Goal: Task Accomplishment & Management: Use online tool/utility

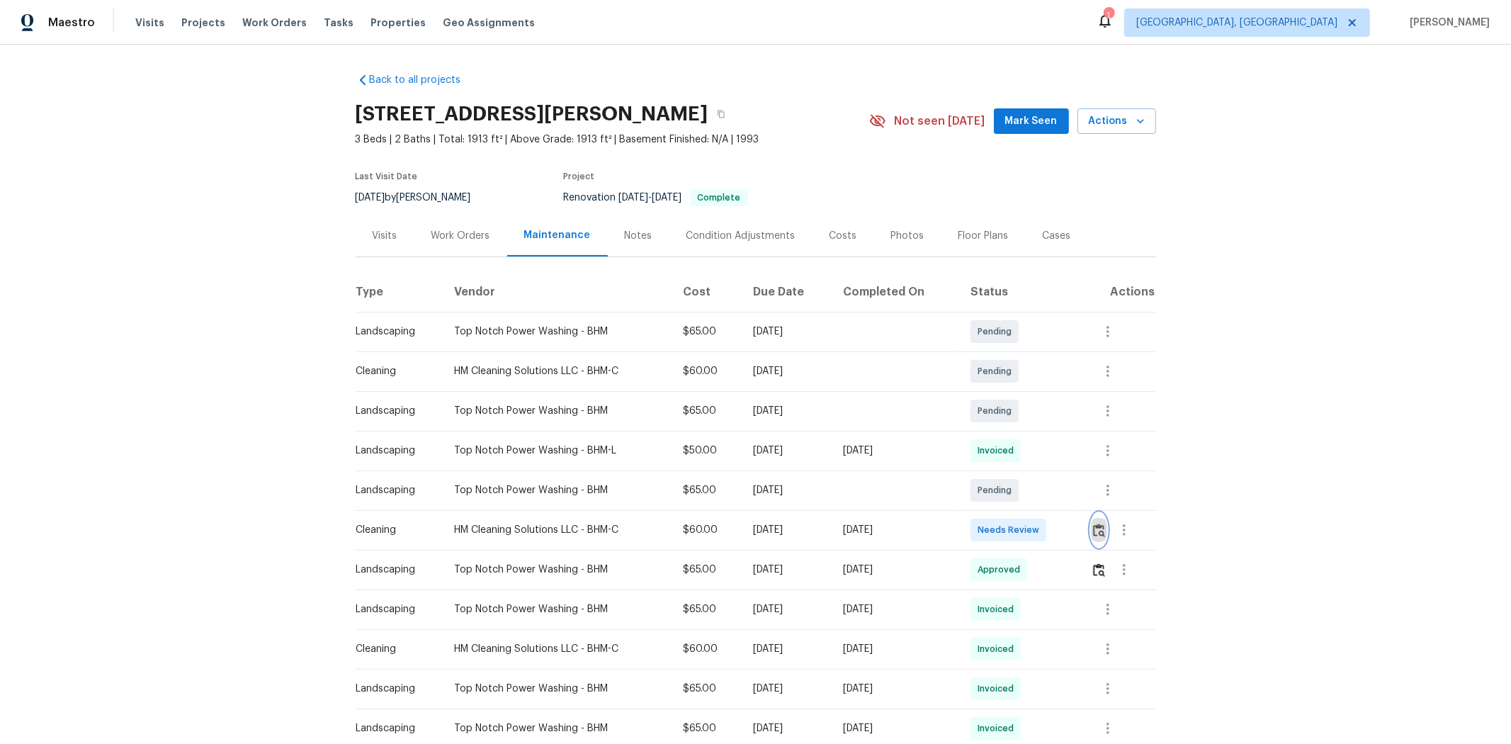
click at [812, 475] on img "button" at bounding box center [1099, 529] width 12 height 13
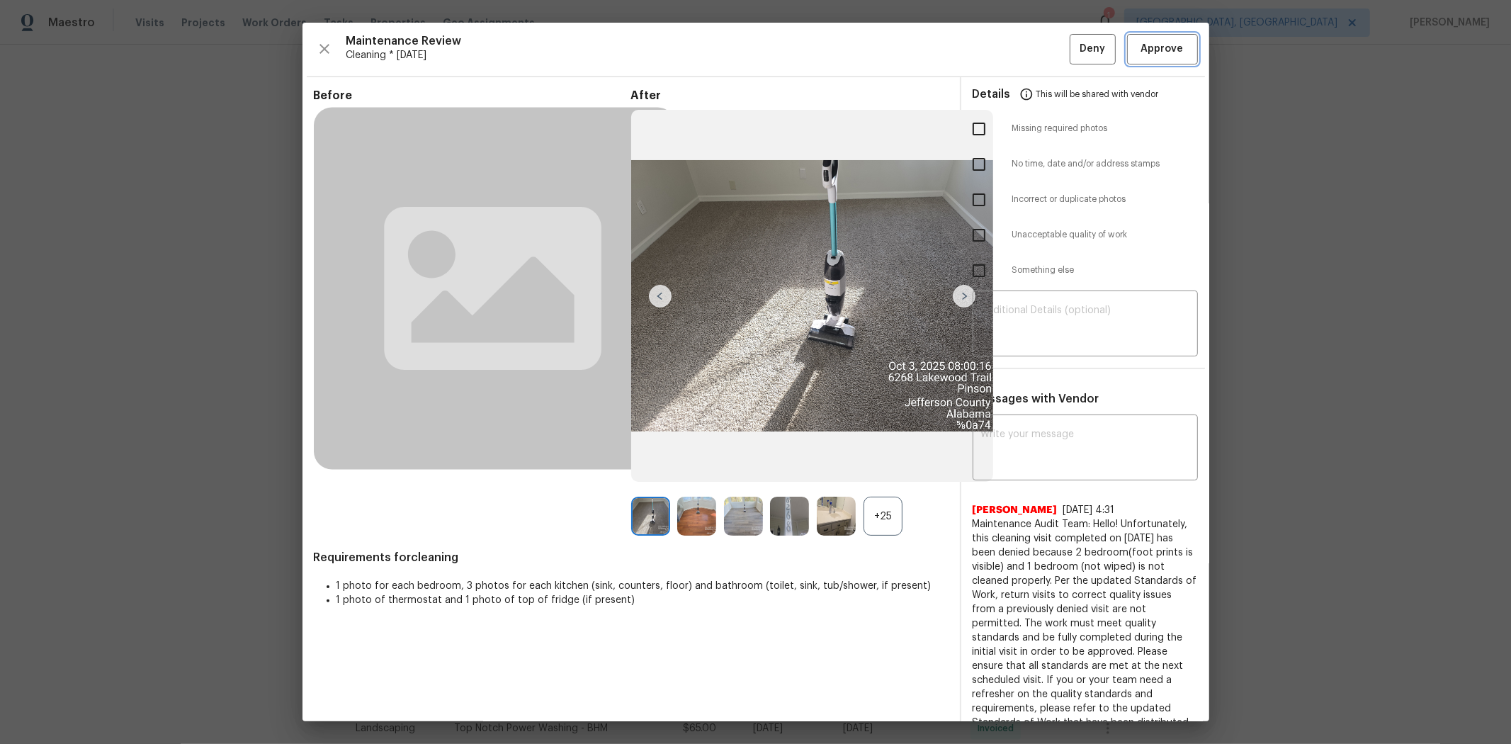
click at [812, 60] on button "Approve" at bounding box center [1162, 49] width 71 height 30
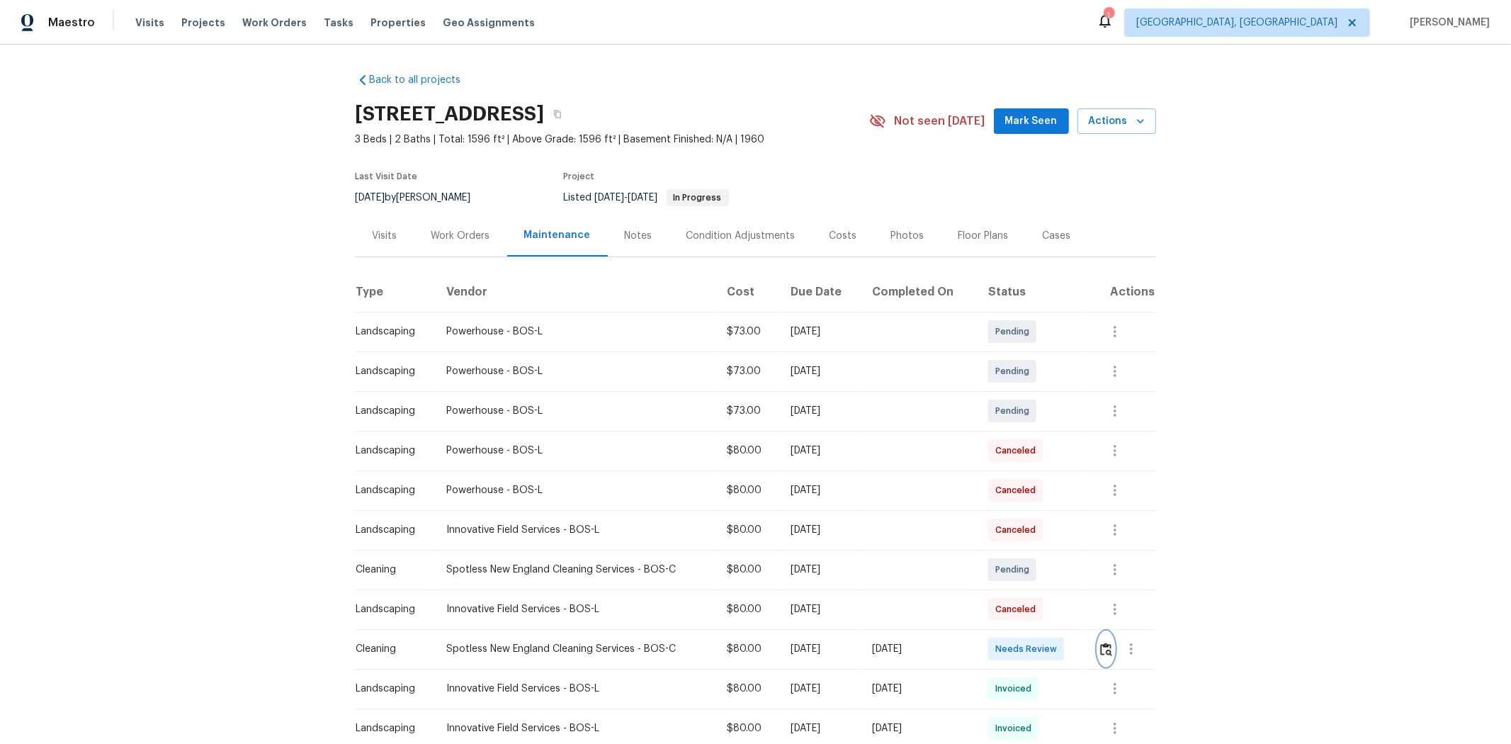
click at [1074, 497] on img "button" at bounding box center [1106, 648] width 12 height 13
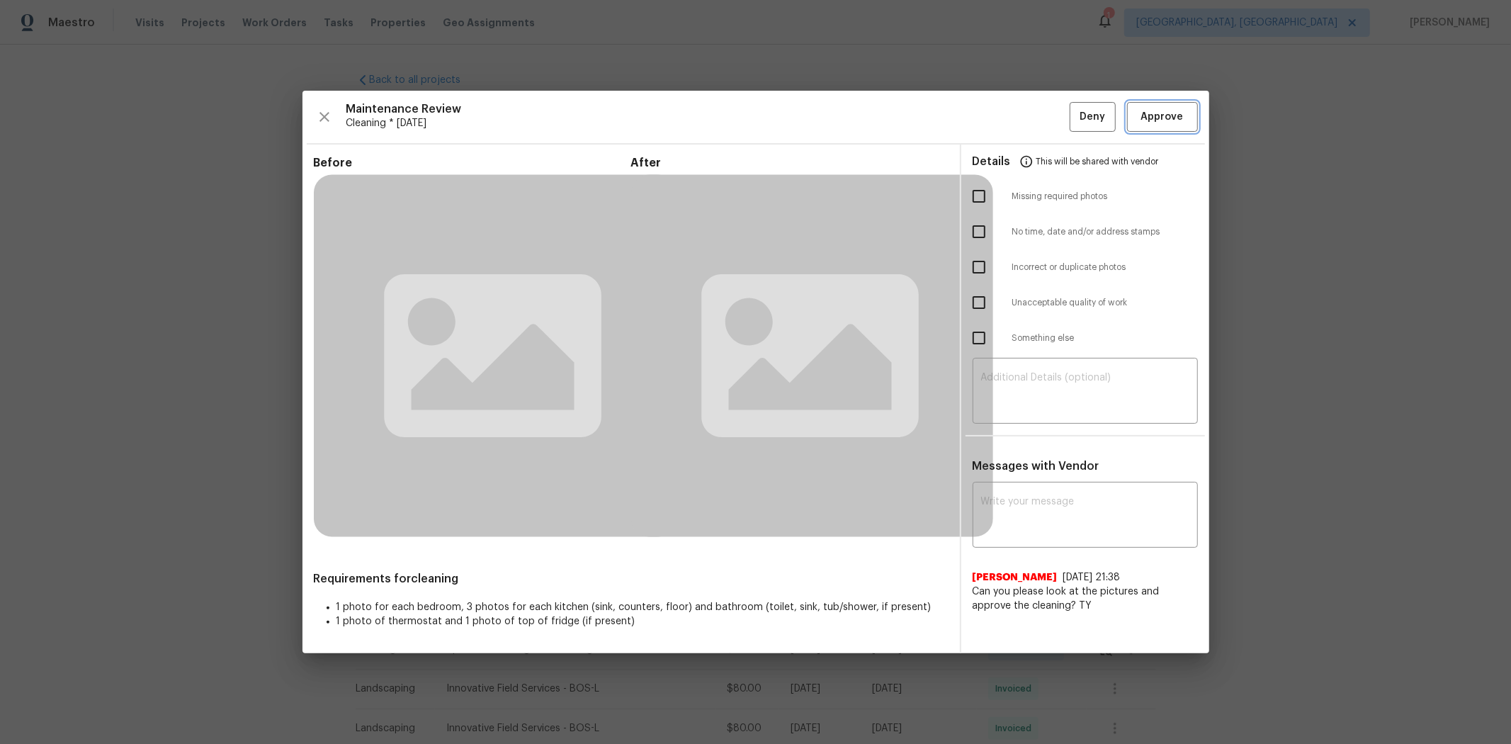
click at [1074, 118] on div "Maintenance Review Cleaning * [DATE] Deny Approve Before After Requirements for…" at bounding box center [755, 372] width 907 height 563
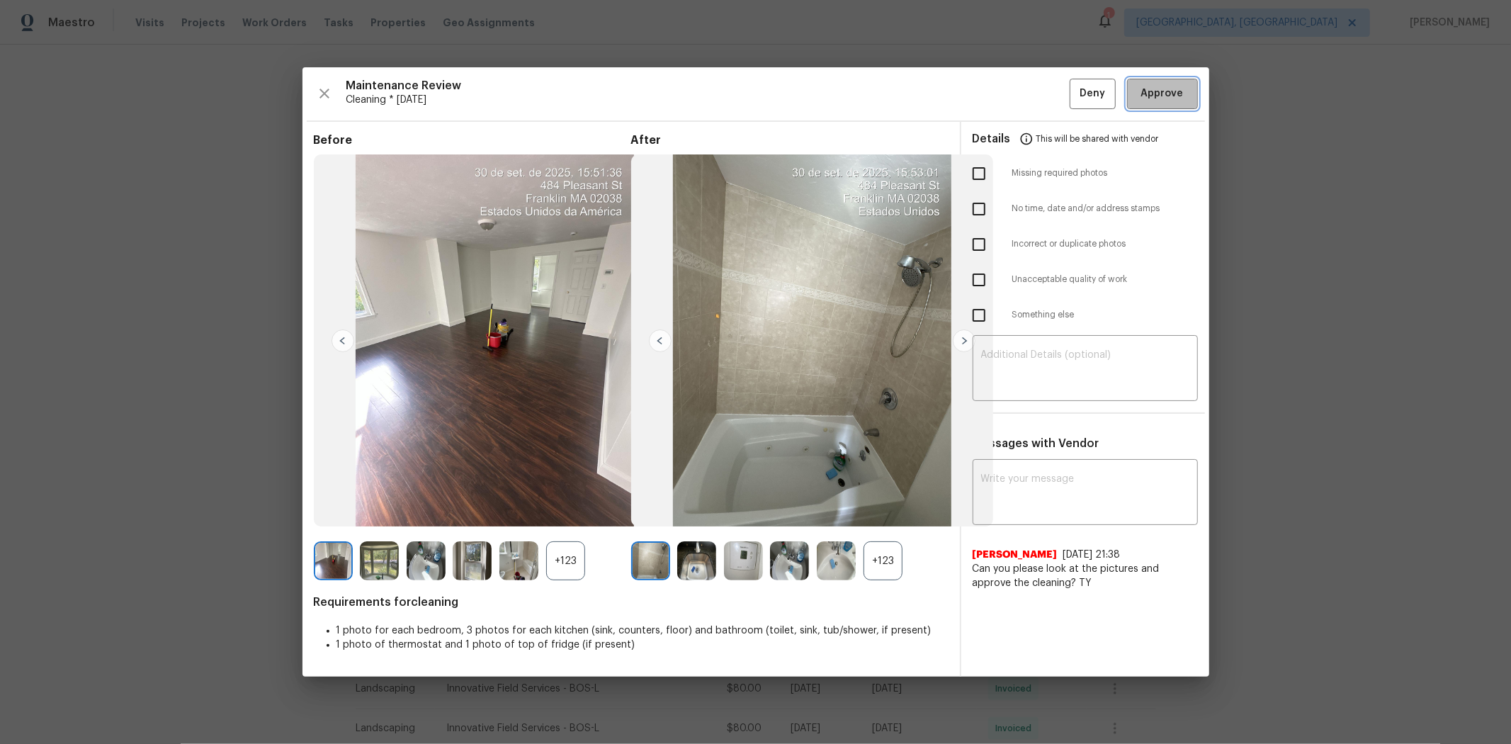
click at [1074, 107] on button "Approve" at bounding box center [1162, 94] width 71 height 30
